Goal: Transaction & Acquisition: Book appointment/travel/reservation

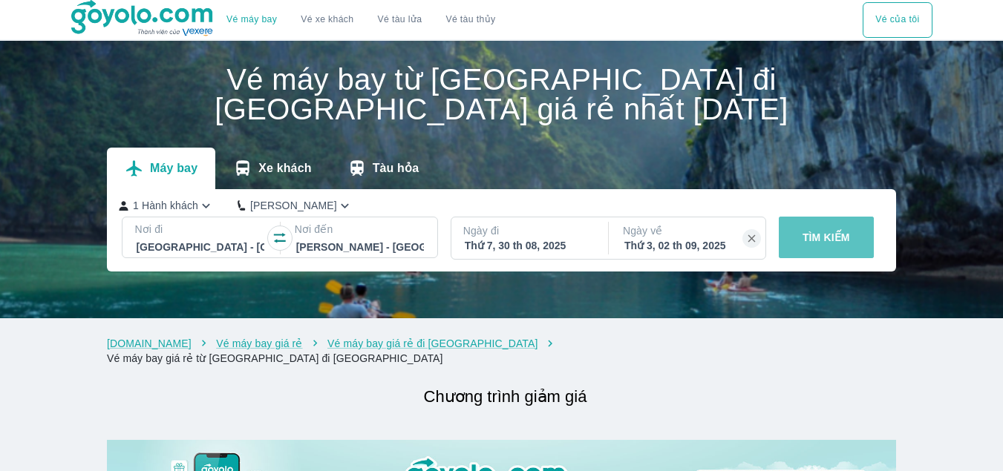
click at [826, 233] on p "TÌM KIẾM" at bounding box center [825, 237] width 47 height 15
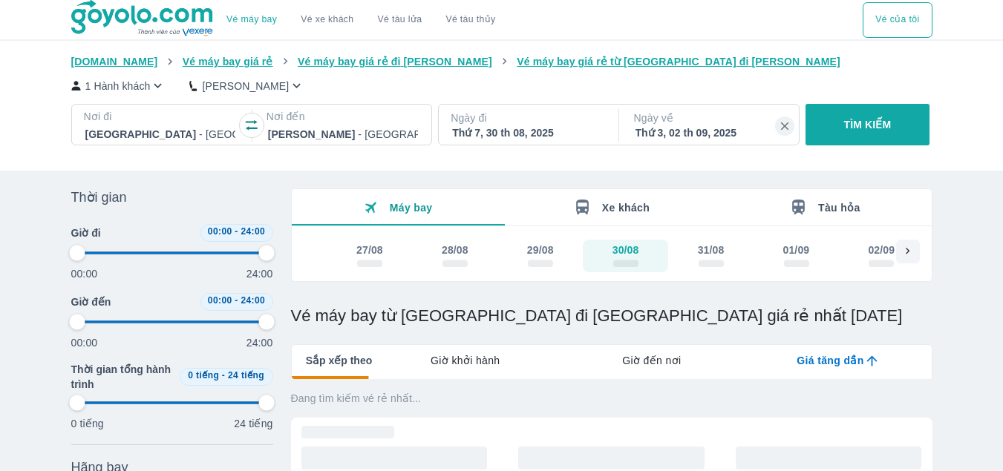
click at [885, 125] on p "TÌM KIẾM" at bounding box center [867, 124] width 47 height 15
type input "97.9166666666667"
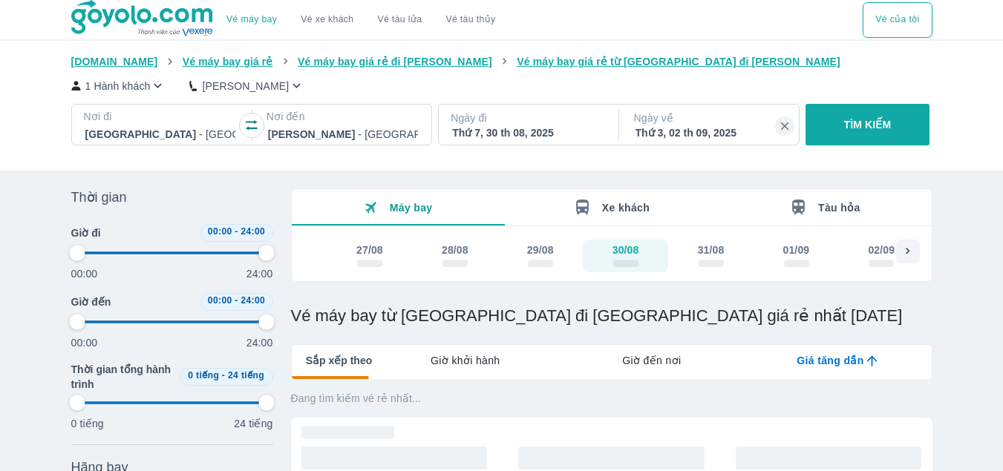
type input "97.9166666666667"
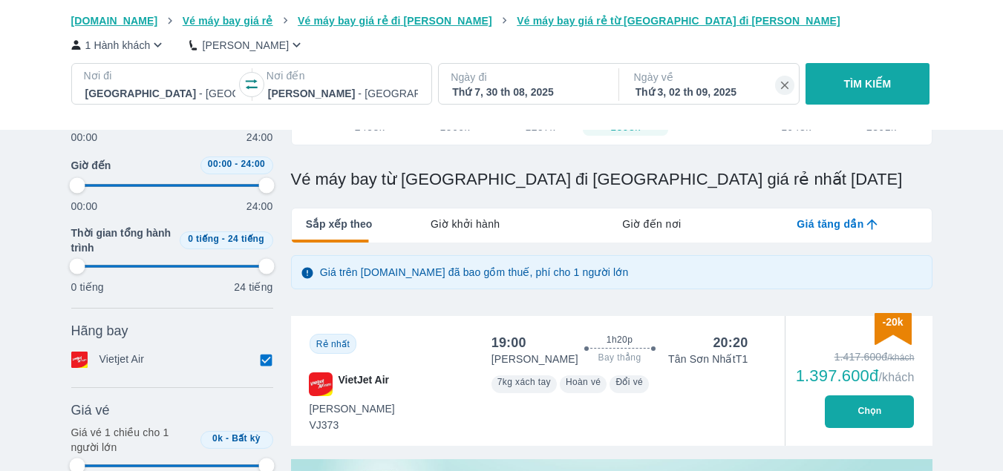
type input "97.9166666666667"
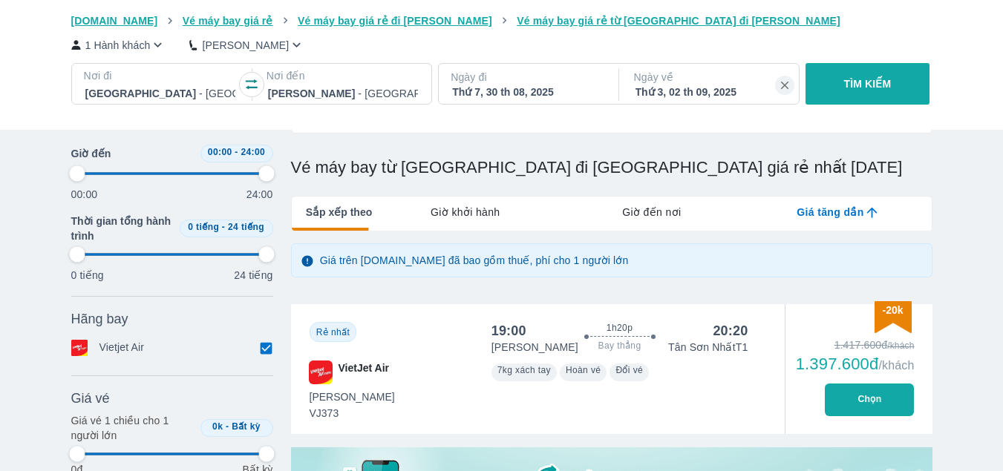
type input "97.9166666666667"
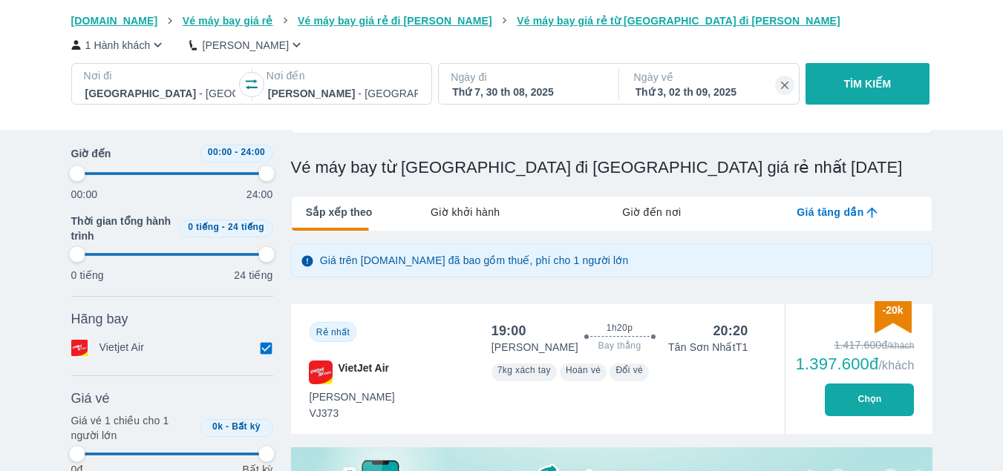
type input "97.9166666666667"
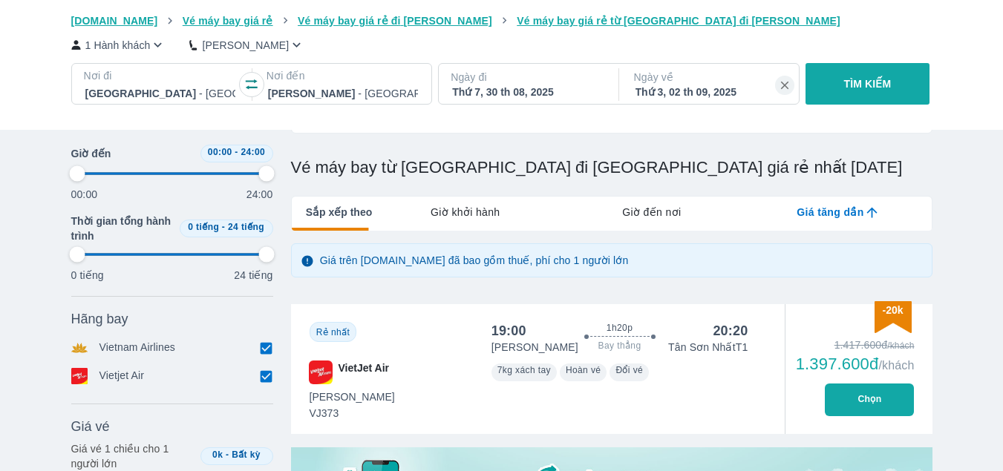
type input "97.9166666666667"
click at [263, 350] on input "checkbox" at bounding box center [266, 347] width 13 height 13
checkbox input "false"
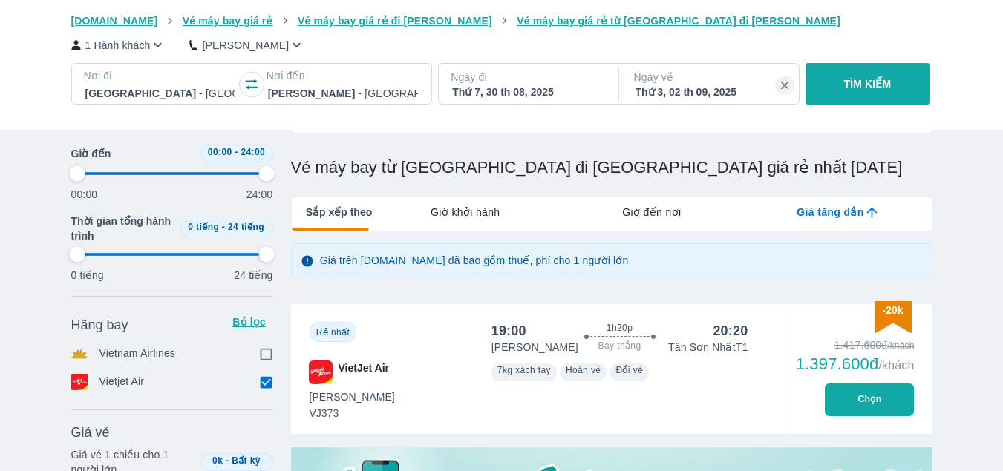
type input "97.9166666666667"
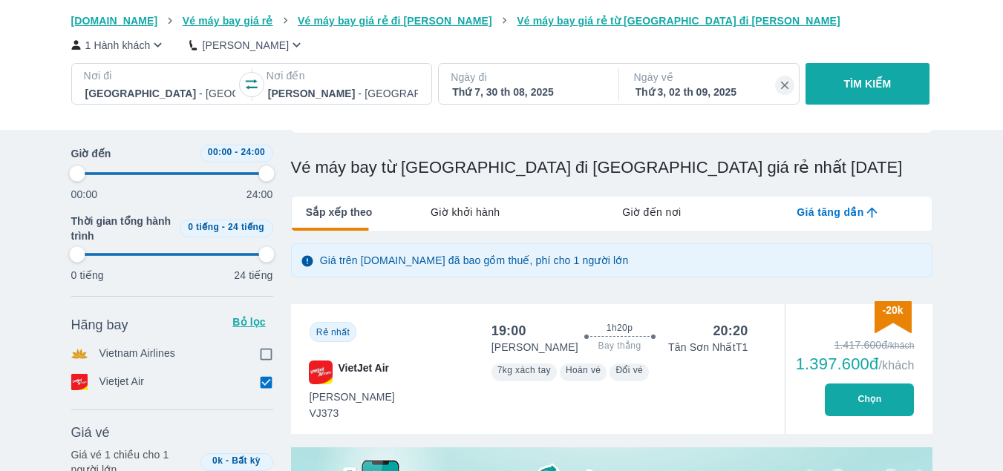
type input "97.9166666666667"
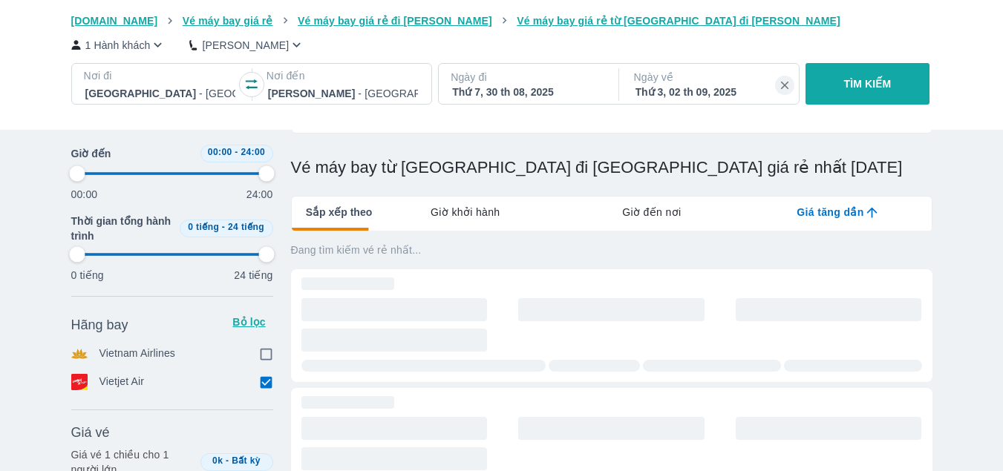
type input "97.9166666666667"
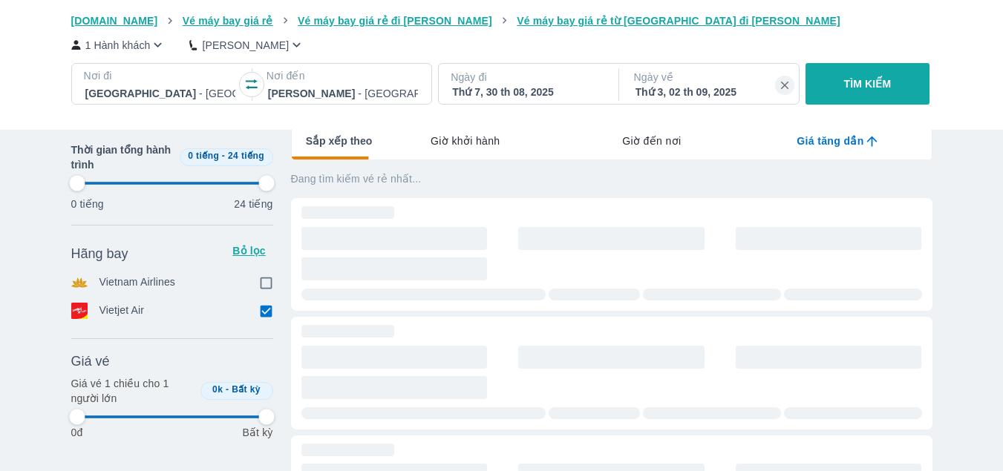
type input "97.9166666666667"
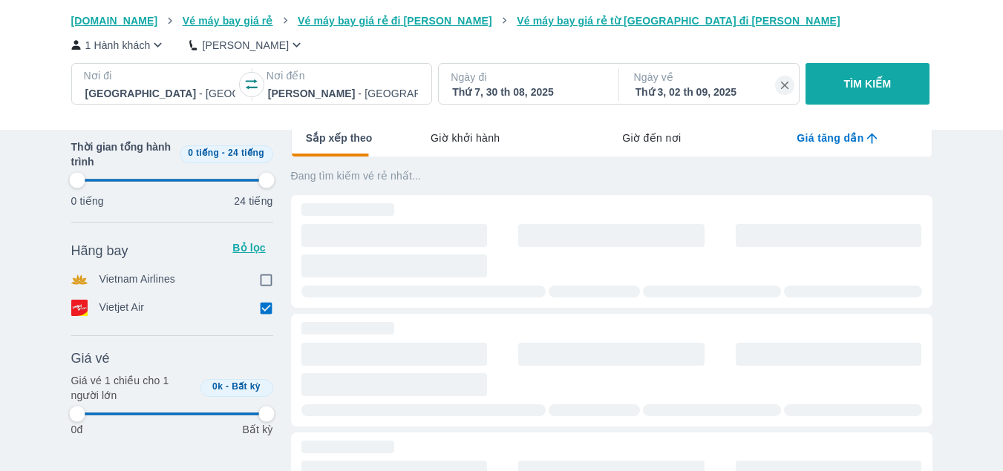
type input "97.9166666666667"
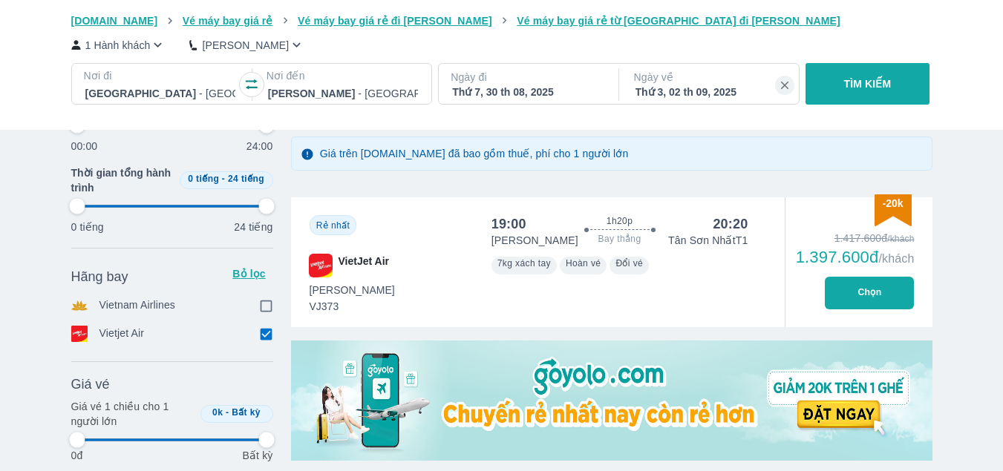
type input "97.9166666666667"
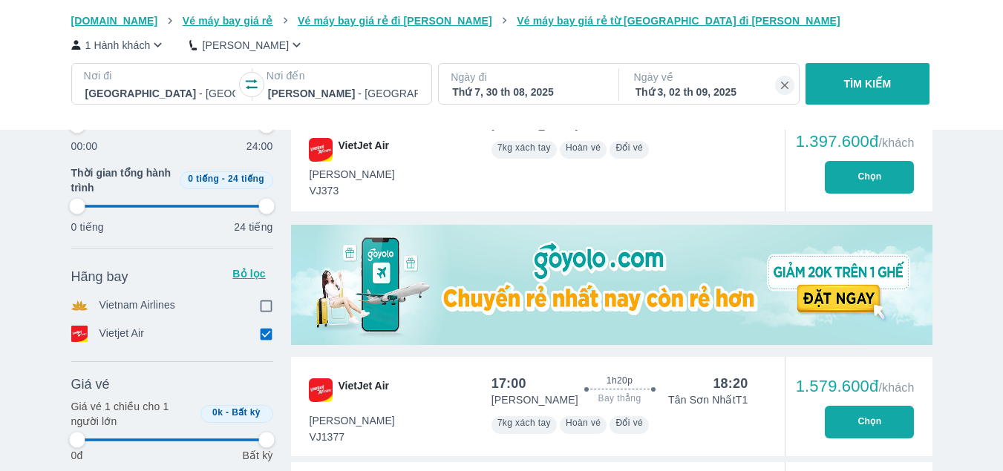
type input "97.9166666666667"
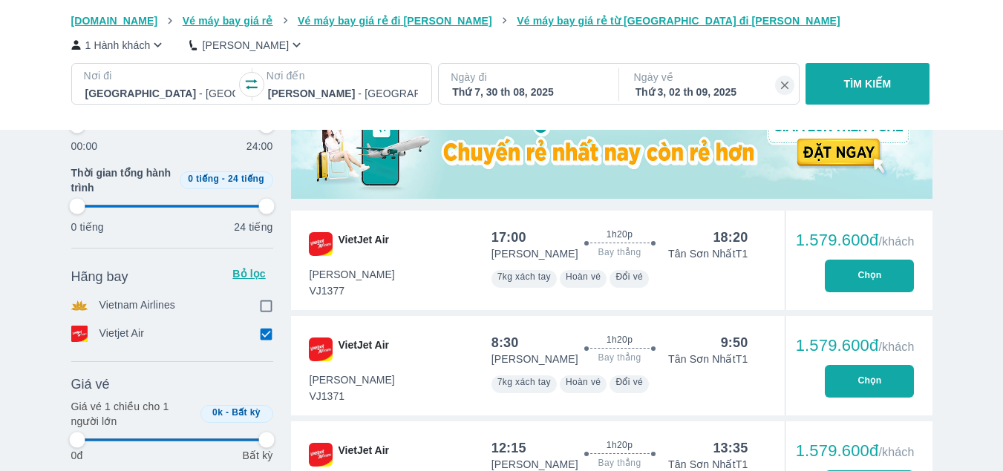
type input "97.9166666666667"
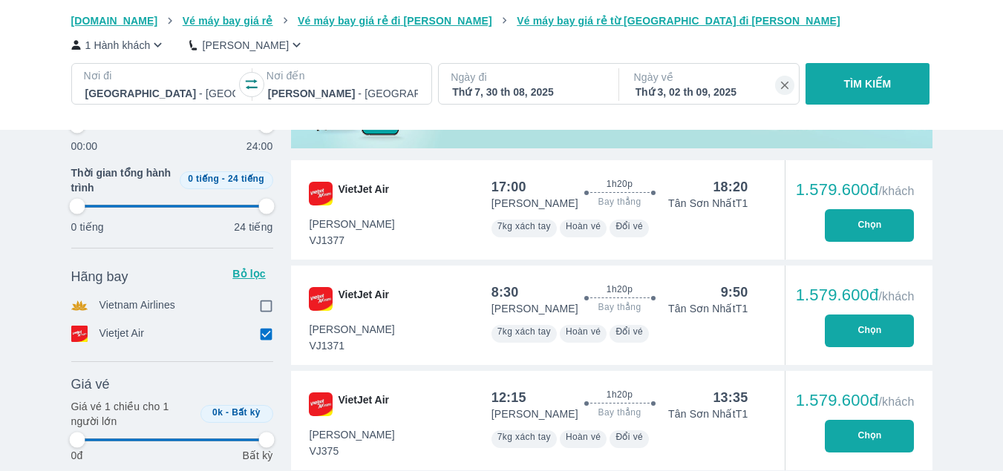
scroll to position [594, 0]
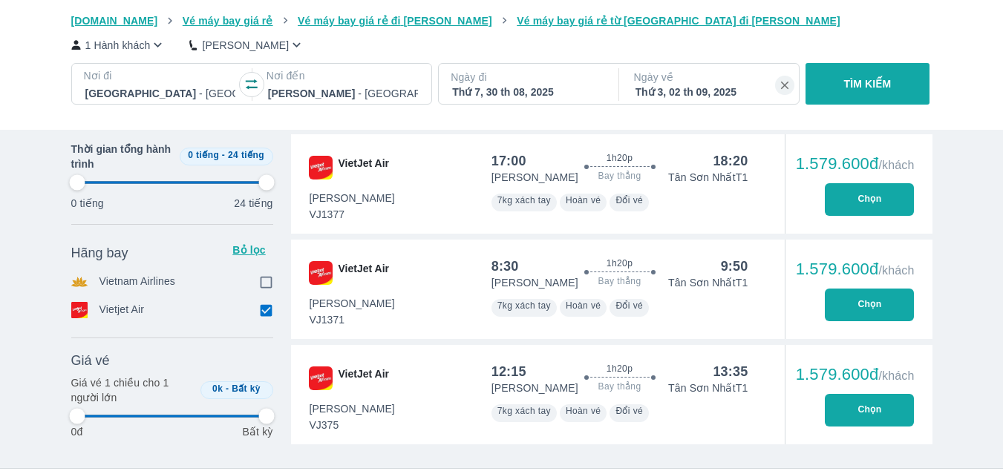
type input "97.9166666666667"
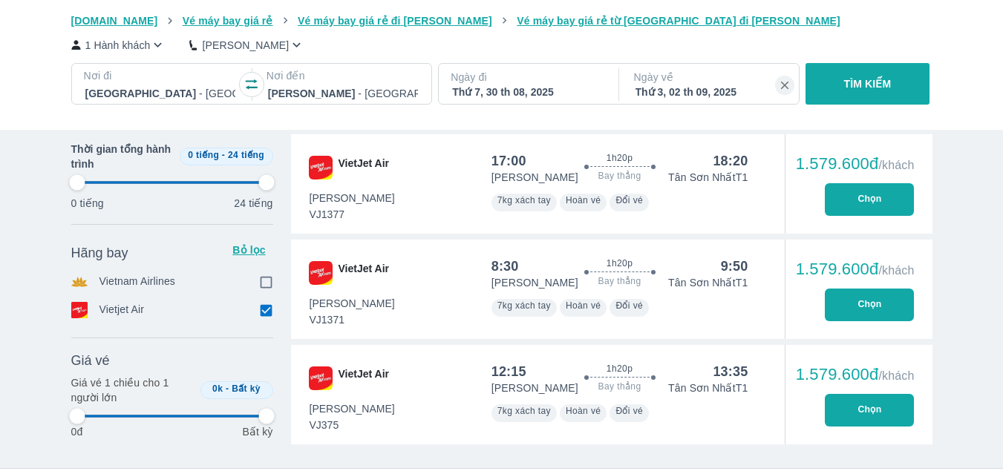
type input "97.9166666666667"
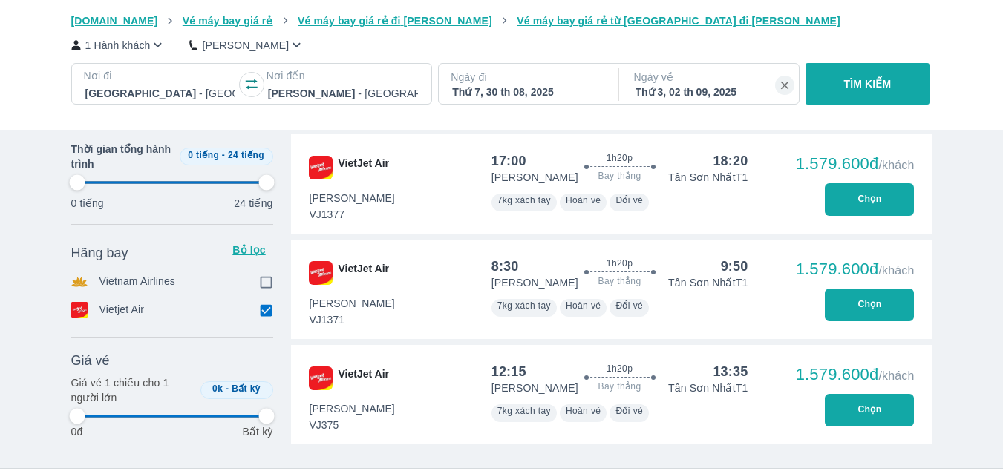
type input "97.9166666666667"
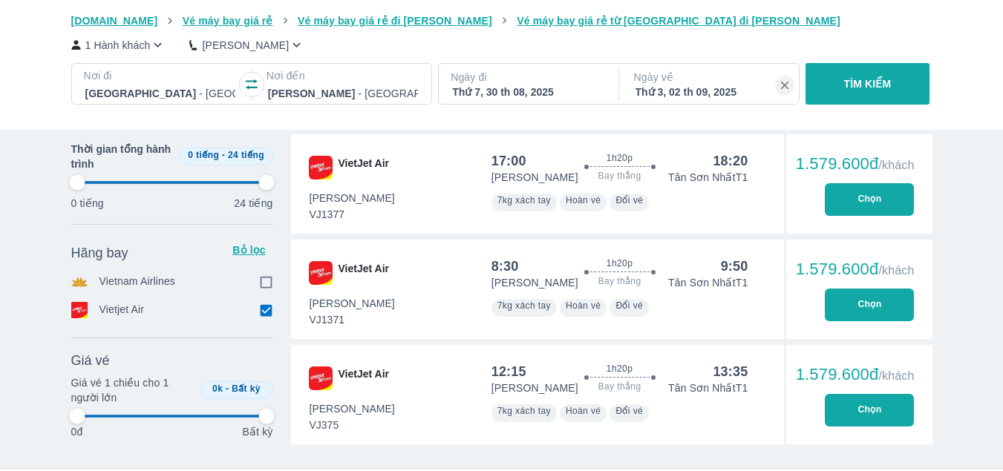
type input "97.9166666666667"
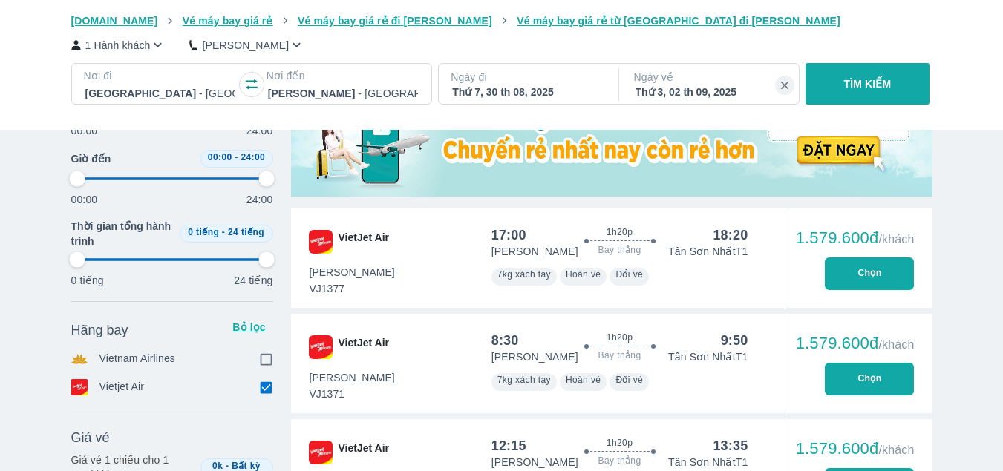
type input "97.9166666666667"
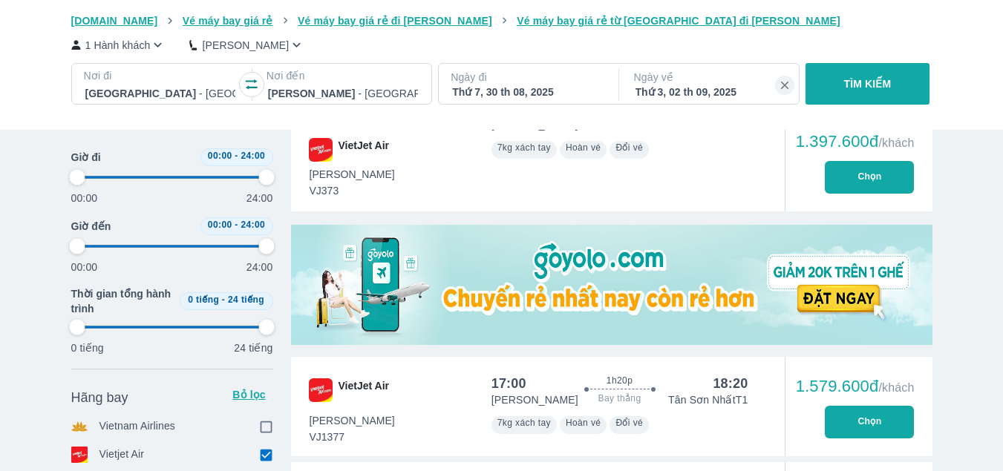
type input "97.9166666666667"
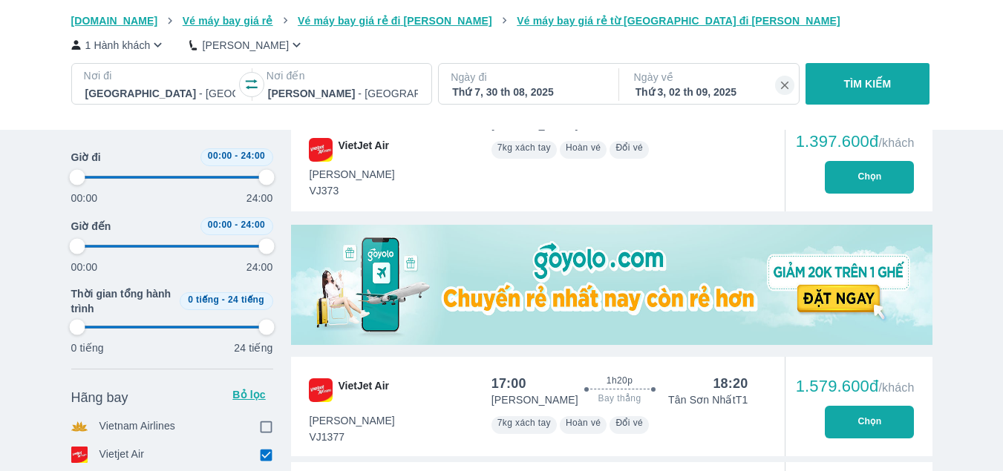
type input "97.9166666666667"
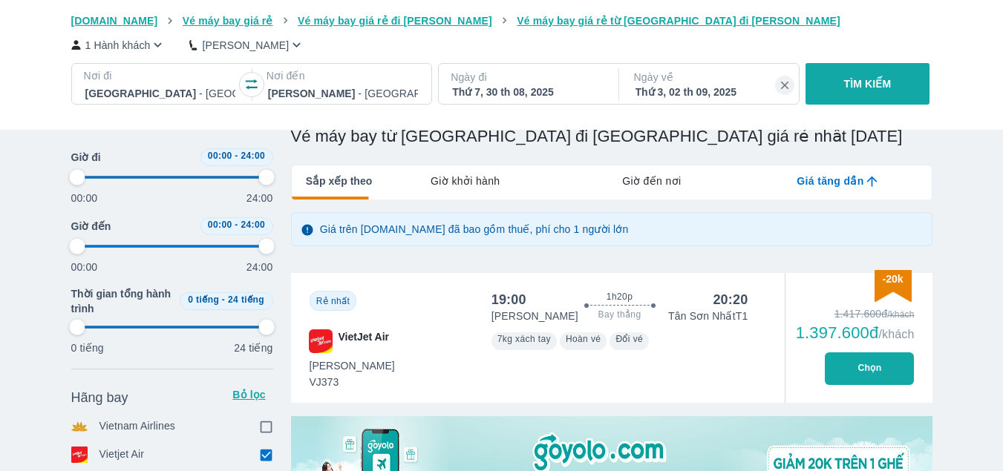
scroll to position [148, 0]
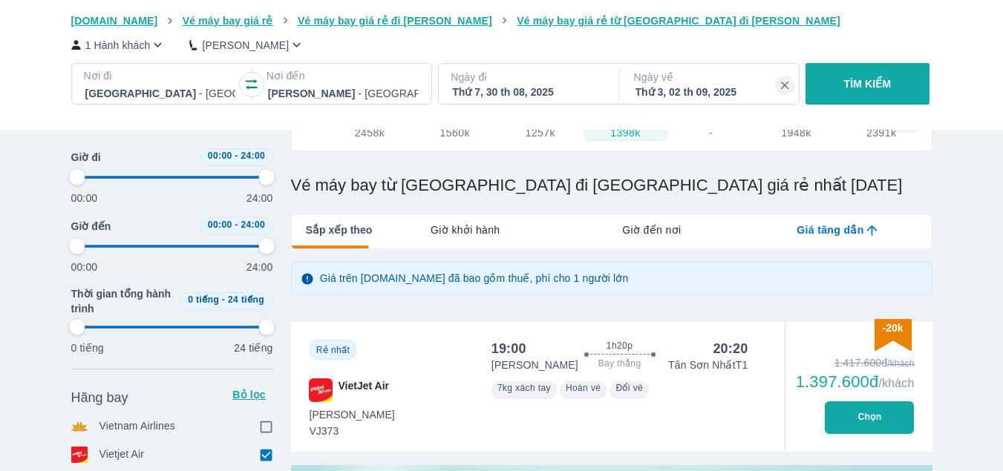
type input "97.9166666666667"
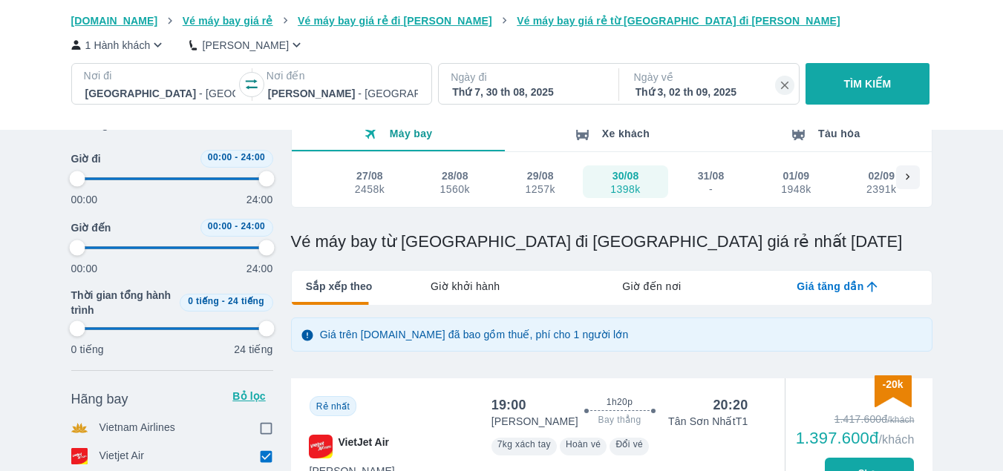
type input "97.9166666666667"
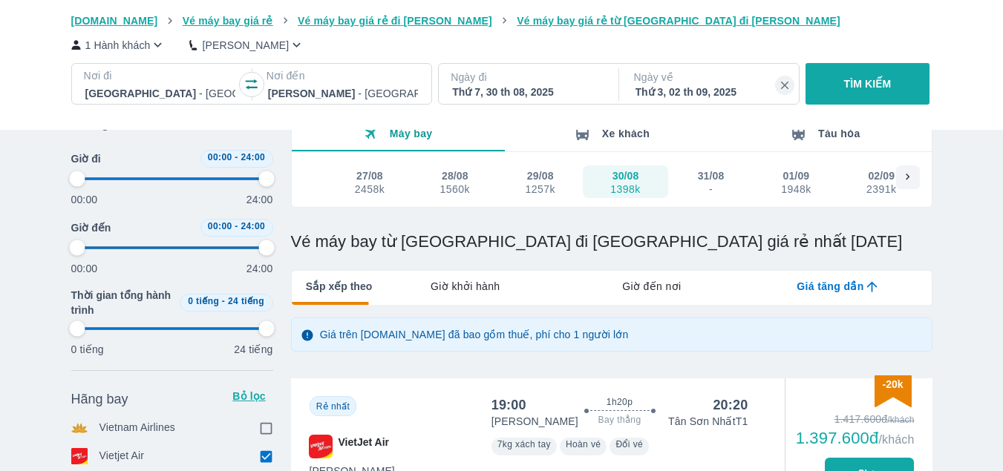
type input "97.9166666666667"
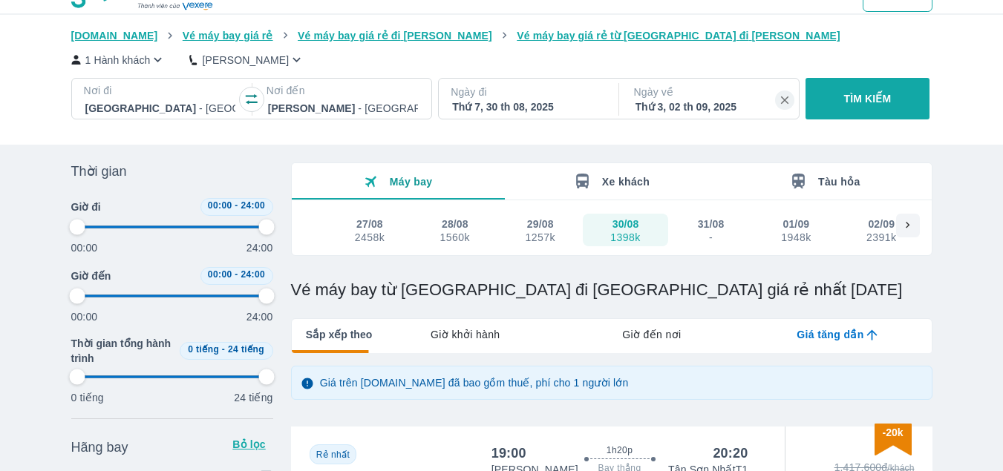
scroll to position [0, 0]
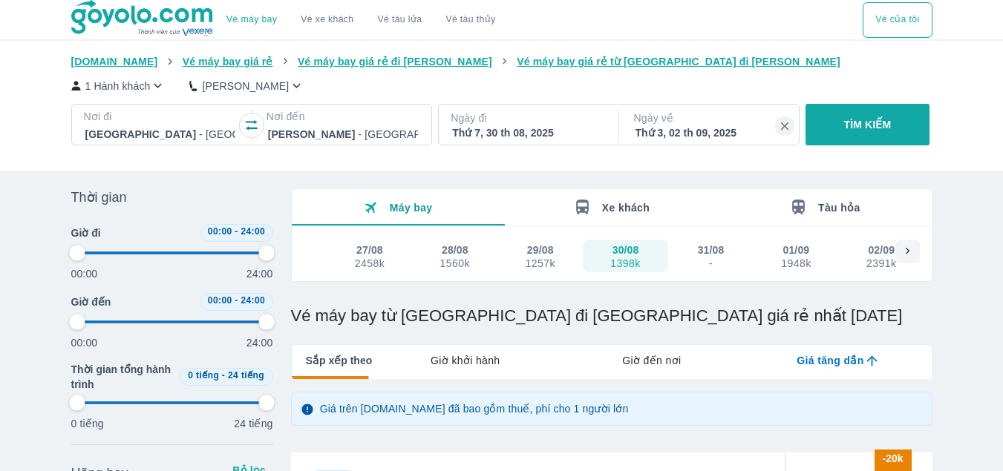
type input "97.9166666666667"
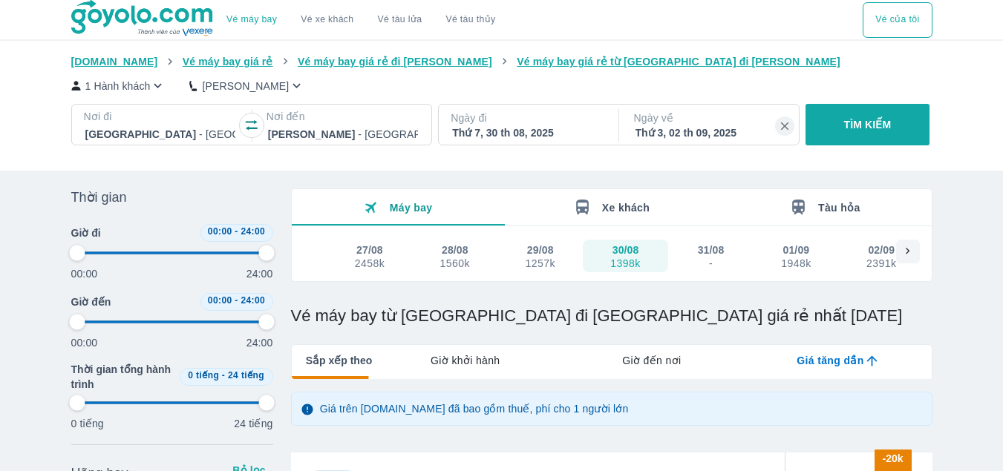
type input "97.9166666666667"
click at [245, 123] on icon "button" at bounding box center [251, 125] width 15 height 15
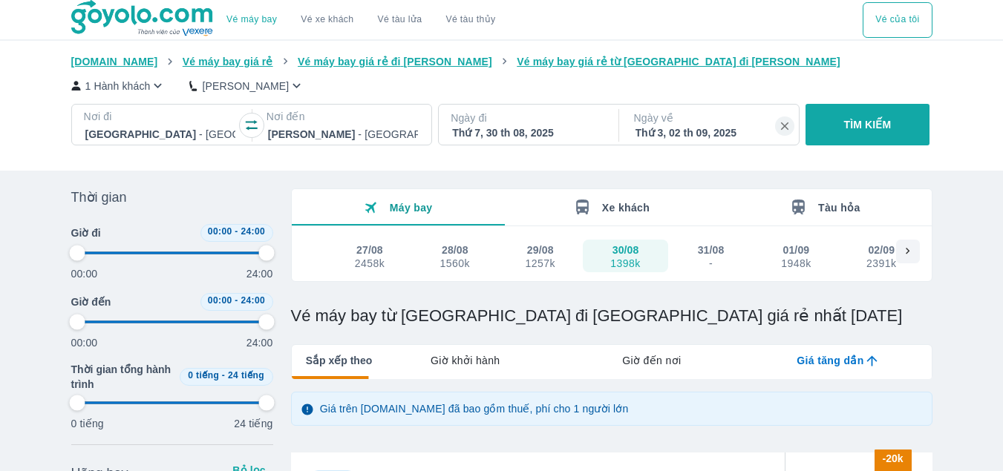
type input "97.9166666666667"
click at [521, 134] on div "Thứ 7, 30 th 08, 2025" at bounding box center [527, 132] width 150 height 15
type input "97.9166666666667"
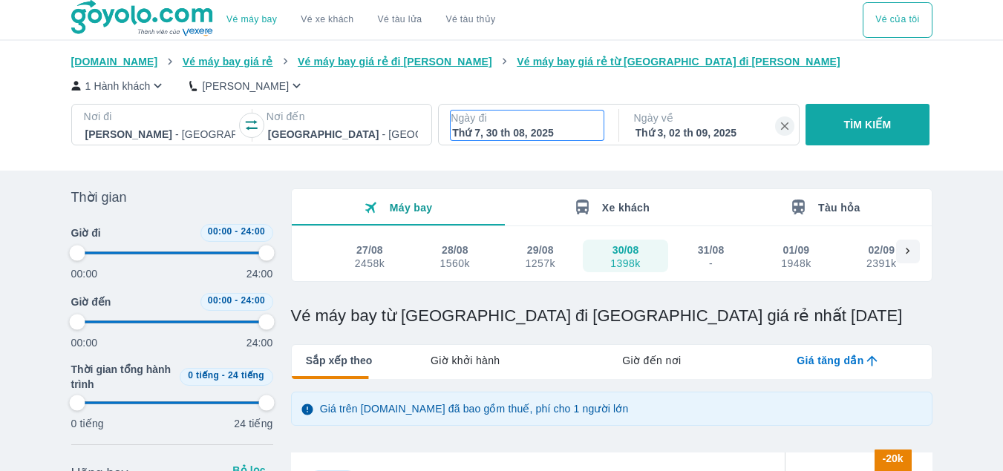
type input "97.9166666666667"
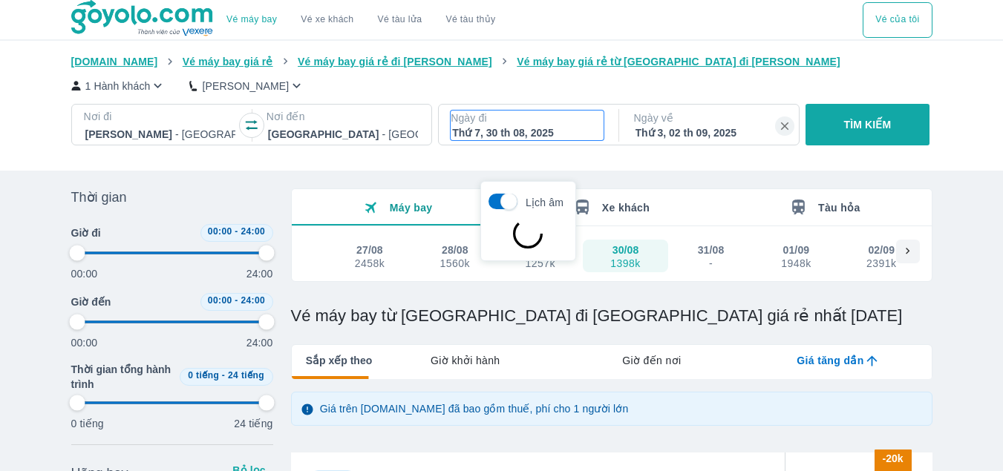
scroll to position [85, 0]
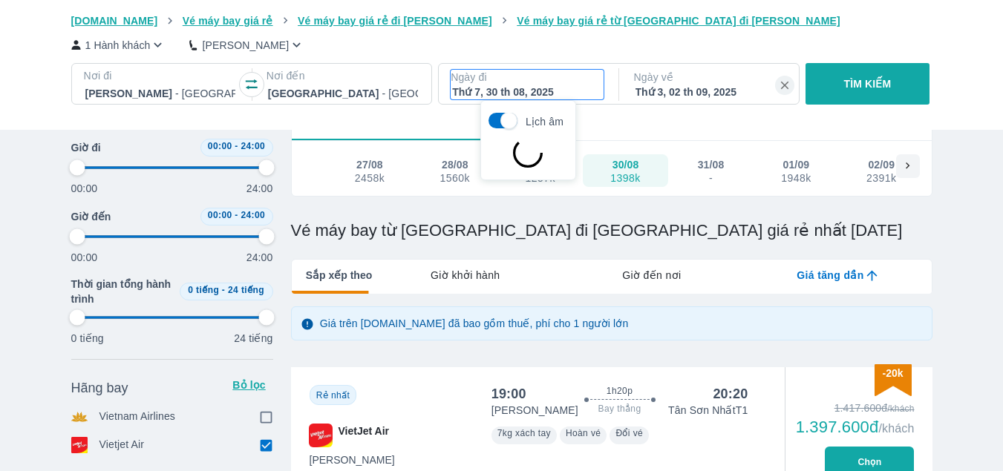
type input "97.9166666666667"
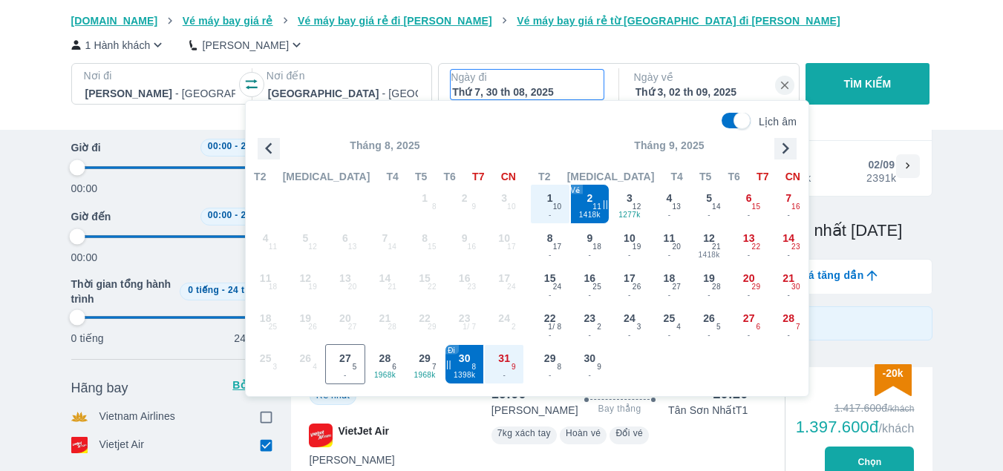
type input "97.9166666666667"
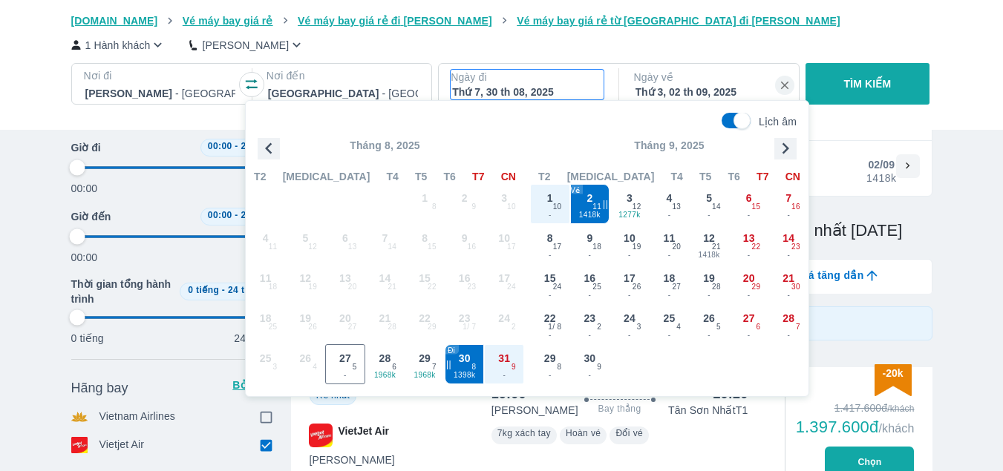
type input "97.9166666666667"
click at [584, 200] on div "2 1418k 11" at bounding box center [590, 204] width 39 height 39
type input "97.9166666666667"
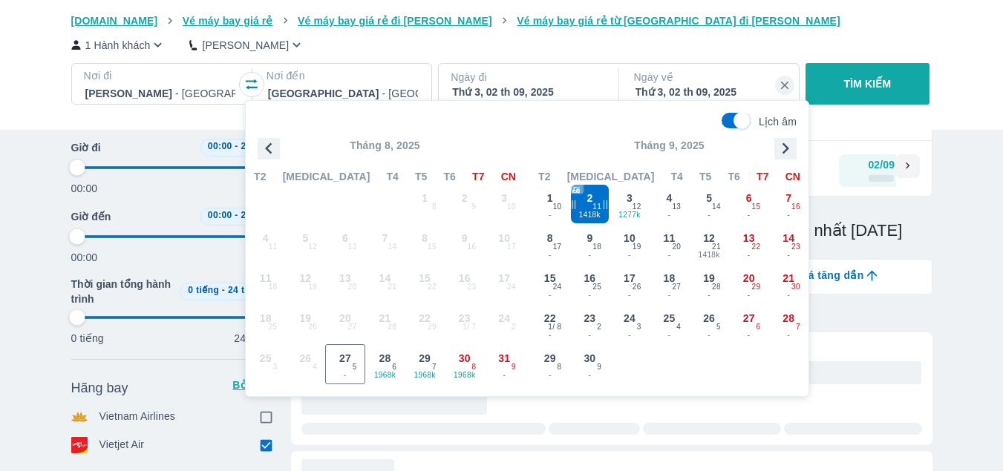
type input "97.9166666666667"
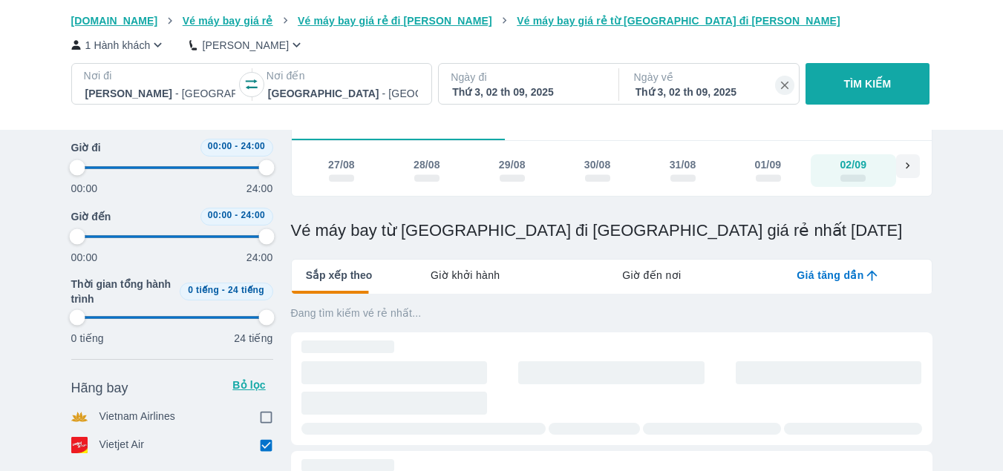
scroll to position [0, 28]
type input "97.9166666666667"
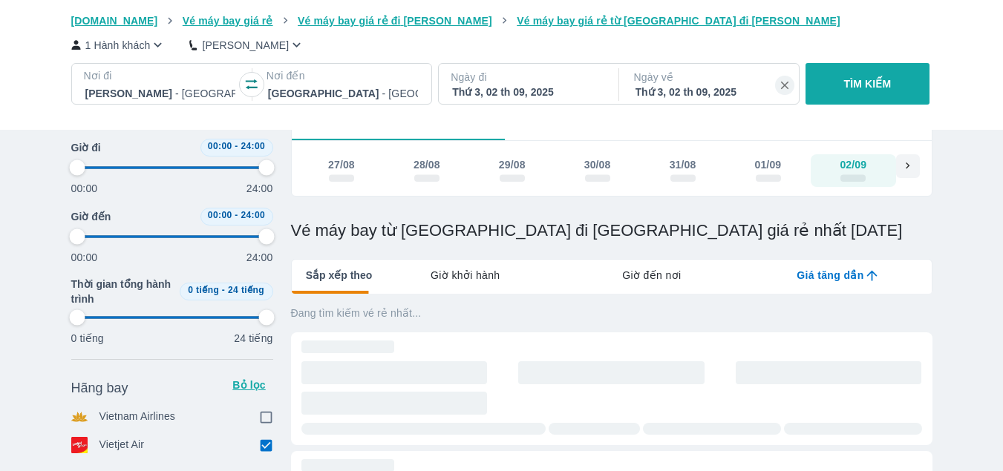
type input "97.9166666666667"
drag, startPoint x: 870, startPoint y: 79, endPoint x: 836, endPoint y: 94, distance: 37.2
click at [870, 79] on p "TÌM KIẾM" at bounding box center [867, 83] width 47 height 15
type input "97.9166666666667"
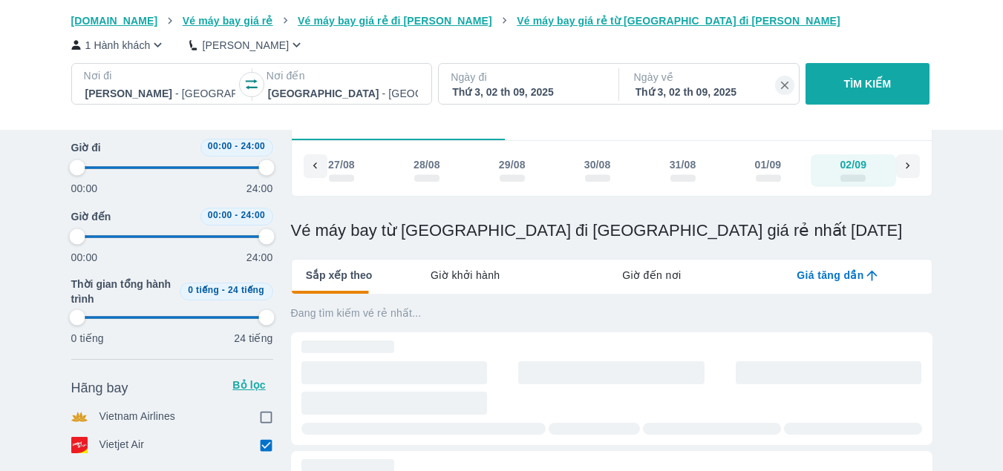
type input "97.9166666666667"
checkbox input "true"
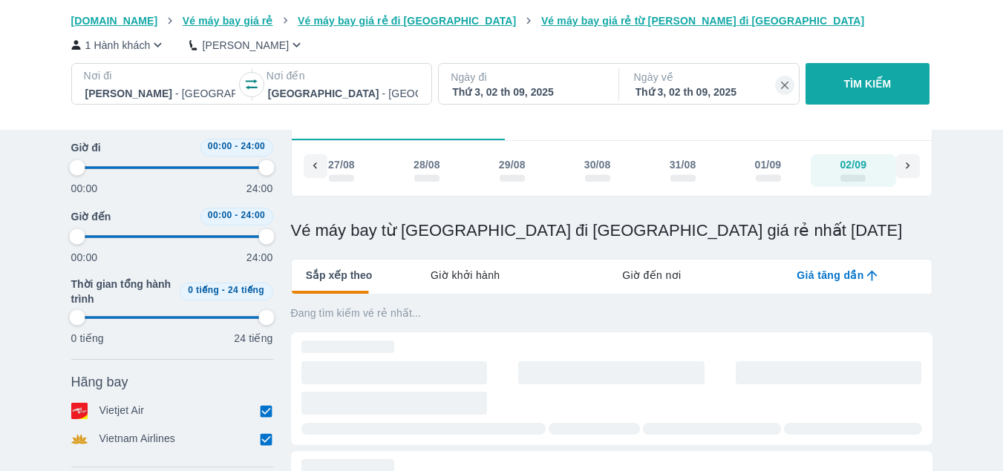
type input "97.9166666666667"
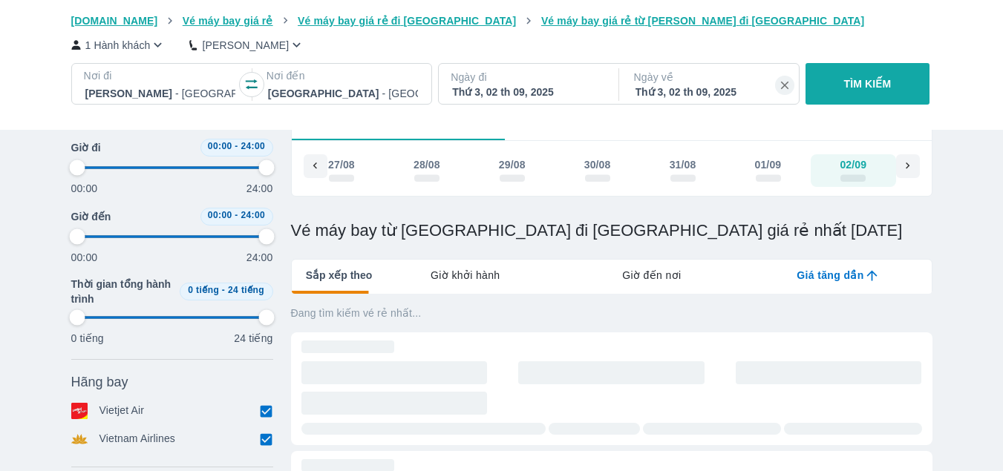
type input "97.9166666666667"
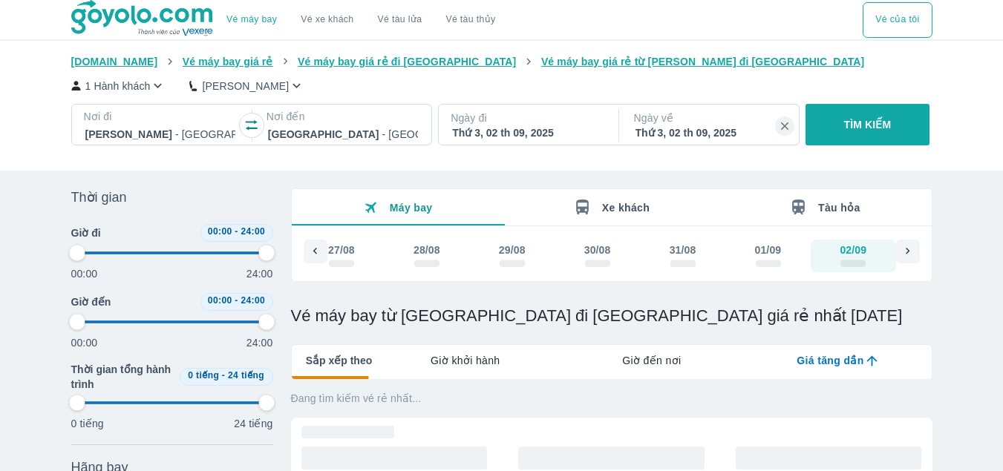
type input "97.9166666666667"
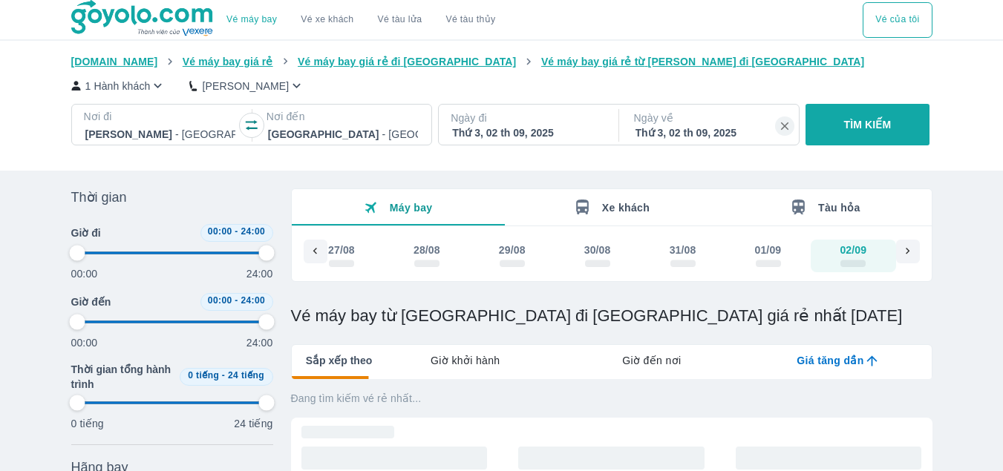
type input "97.9166666666667"
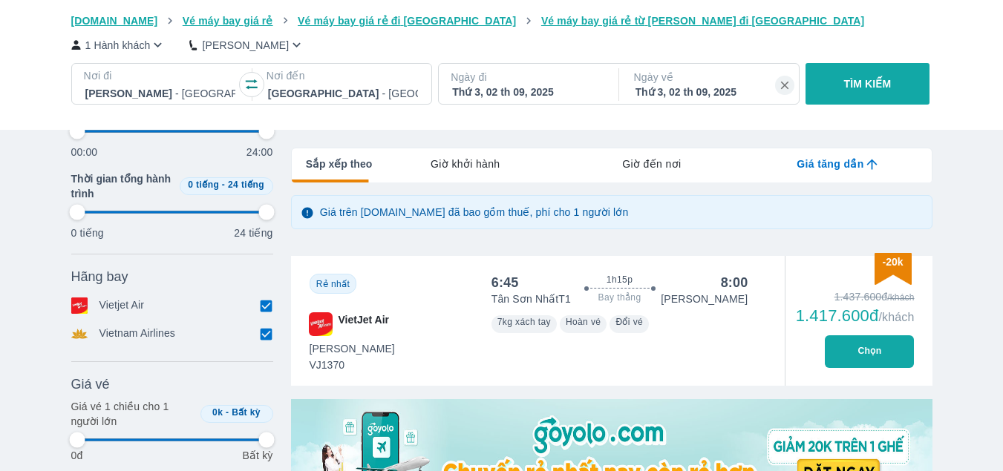
scroll to position [223, 0]
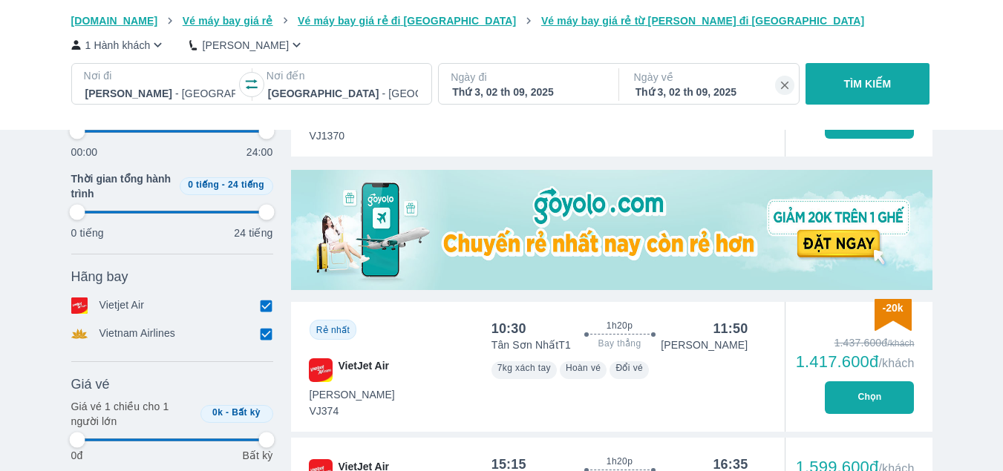
type input "97.9166666666667"
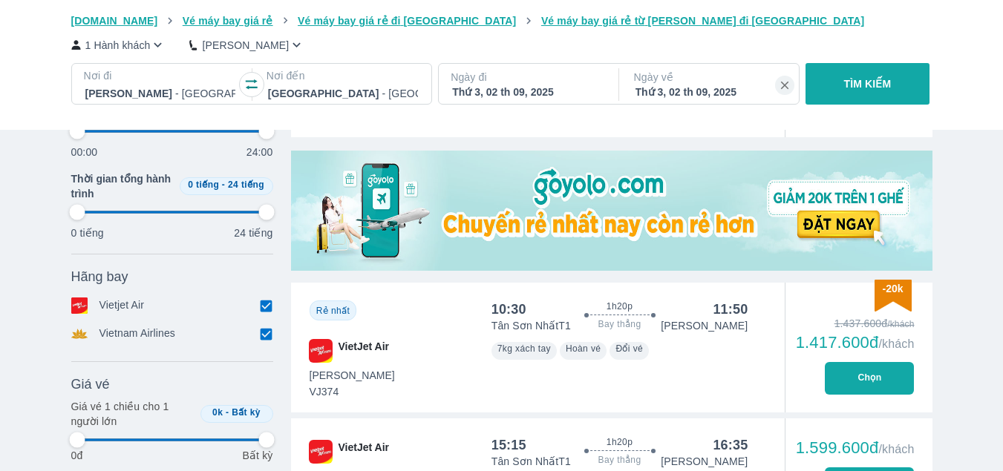
type input "97.9166666666667"
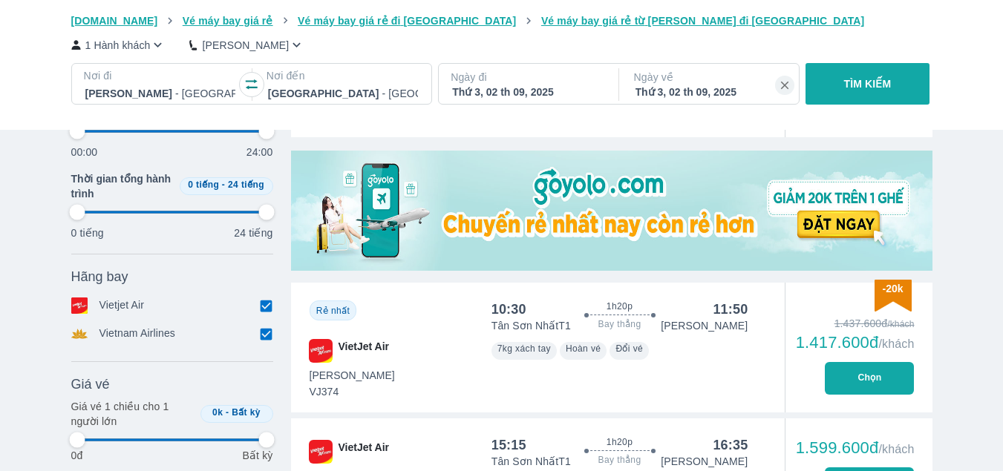
type input "97.9166666666667"
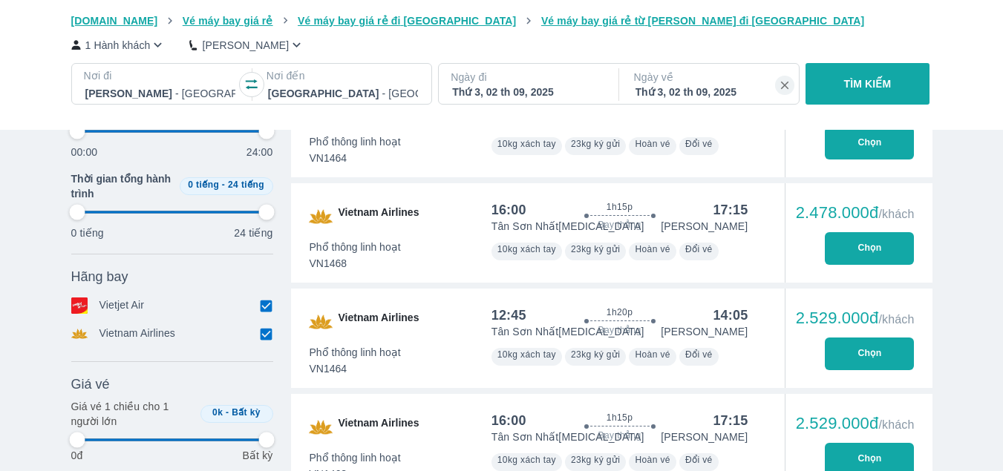
type input "97.9166666666667"
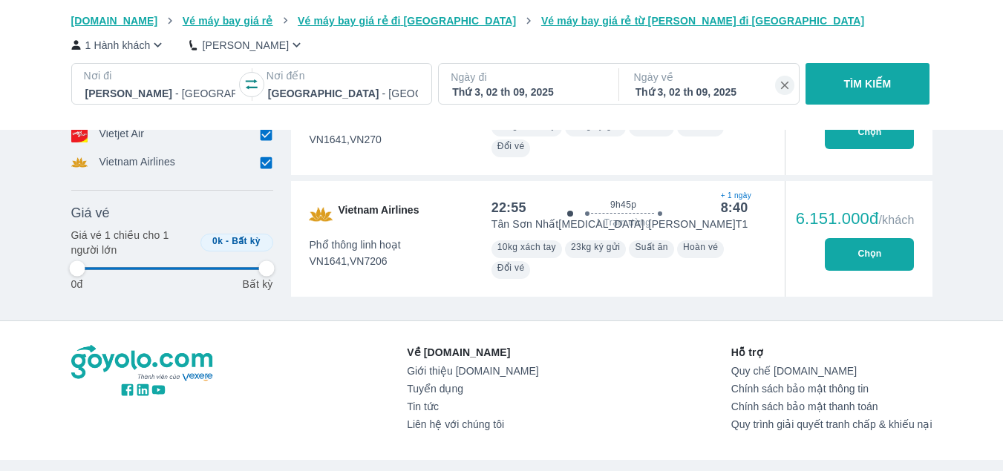
scroll to position [2301, 0]
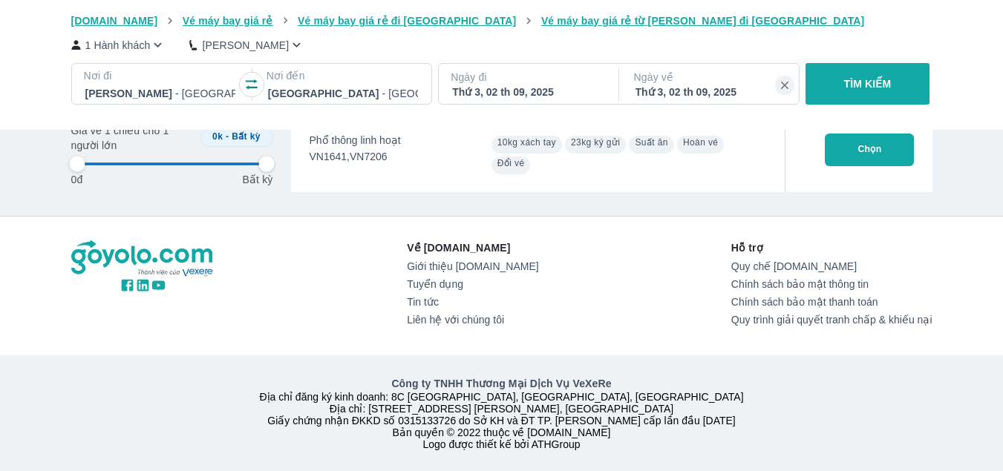
type input "97.9166666666667"
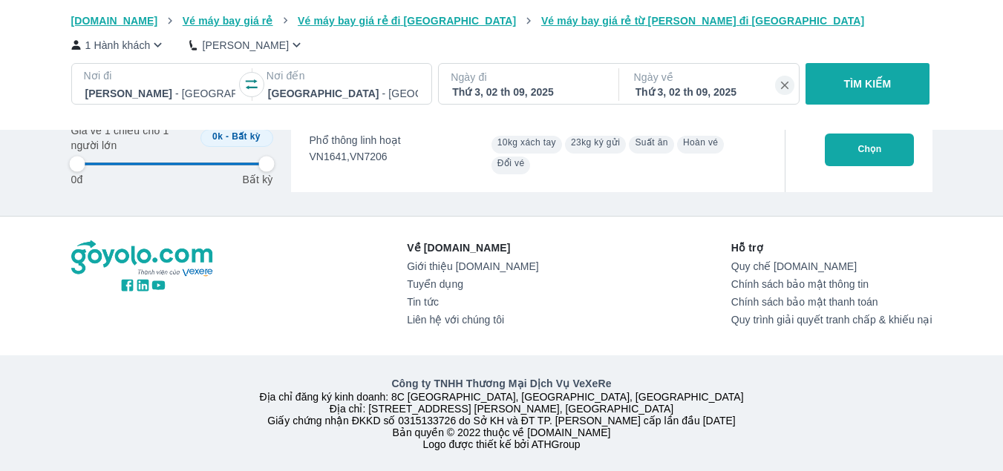
type input "97.9166666666667"
